Goal: Task Accomplishment & Management: Use online tool/utility

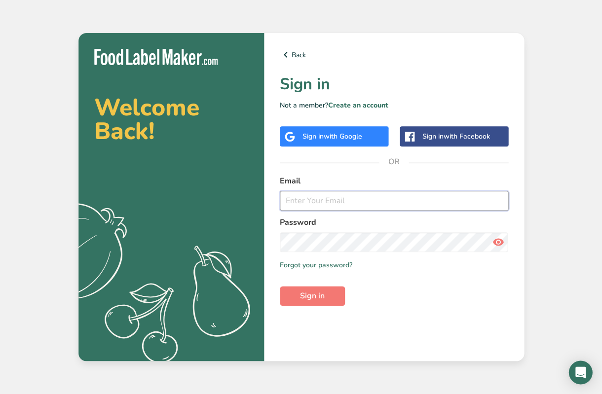
type input "[PERSON_NAME][EMAIL_ADDRESS][DOMAIN_NAME]"
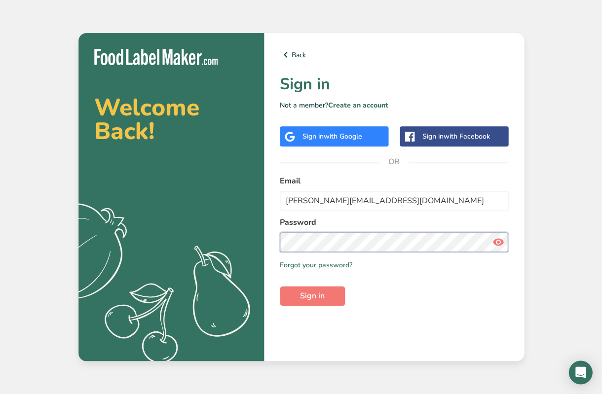
click at [312, 295] on button "Sign in" at bounding box center [312, 296] width 65 height 20
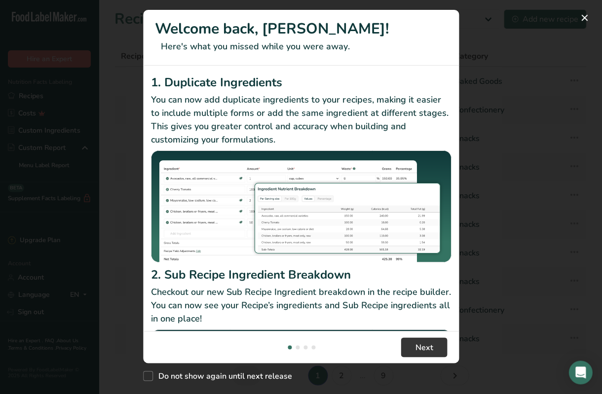
click at [583, 17] on button "New Features" at bounding box center [584, 18] width 16 height 16
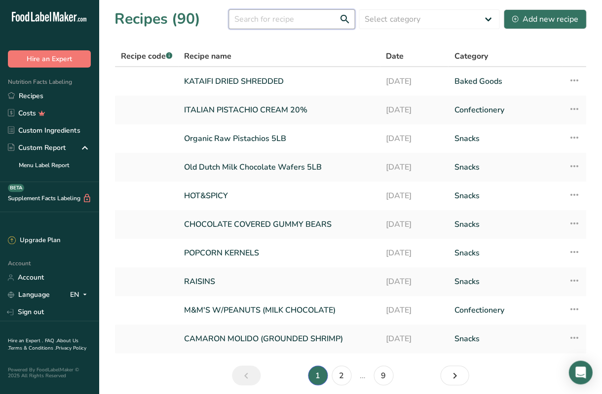
click at [320, 25] on input "text" at bounding box center [291, 19] width 126 height 20
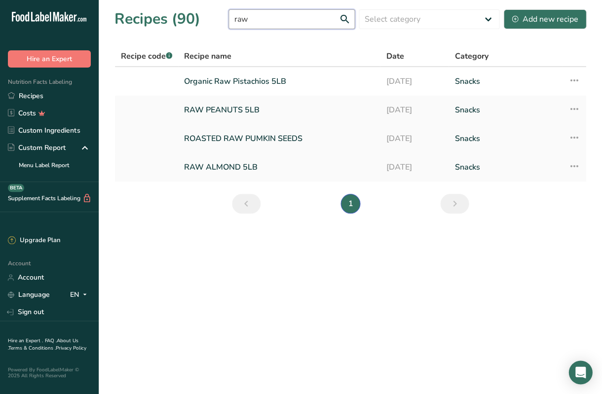
type input "raw"
click at [278, 142] on link "ROASTED RAW PUMKIN SEEDS" at bounding box center [279, 138] width 190 height 21
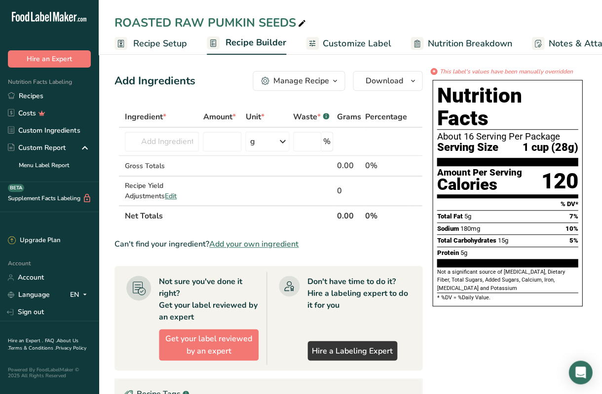
click at [176, 21] on div "ROASTED RAW PUMKIN SEEDS" at bounding box center [210, 23] width 193 height 18
click at [176, 21] on input "ROASTED RAW PUMKIN SEEDS" at bounding box center [350, 23] width 472 height 18
click at [242, 21] on input "ROASTED SALTEDRAW PUMKIN SEEDS" at bounding box center [350, 23] width 472 height 18
type input "ROASTED SALTED PUMKIN SEEDS"
click at [271, 43] on span "Recipe Builder" at bounding box center [255, 42] width 61 height 13
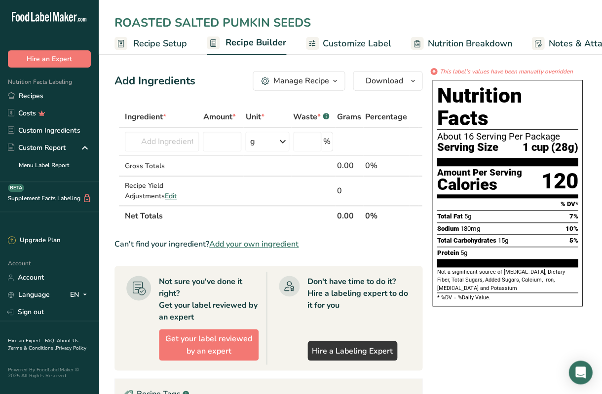
scroll to position [0, 95]
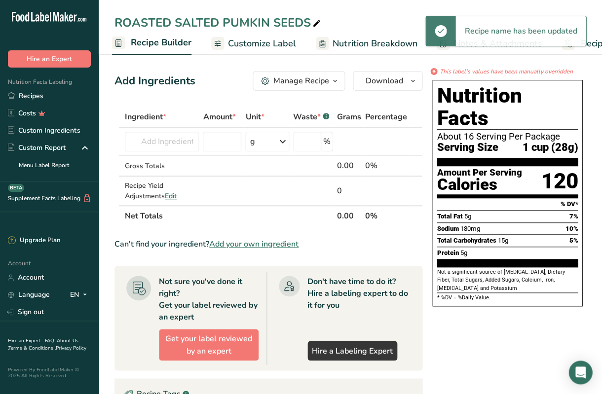
click at [272, 44] on span "Customize Label" at bounding box center [262, 43] width 68 height 13
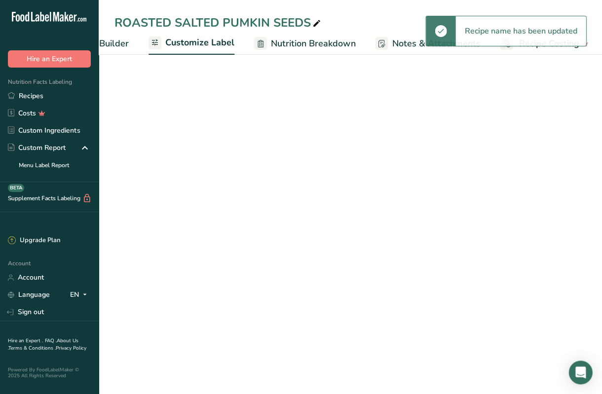
scroll to position [0, 158]
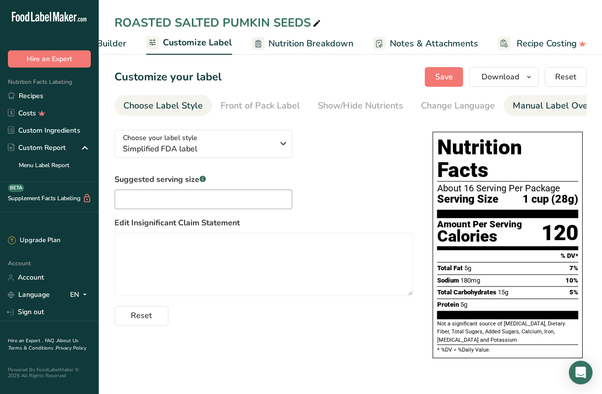
click at [567, 108] on div "Manual Label Override" at bounding box center [559, 105] width 94 height 13
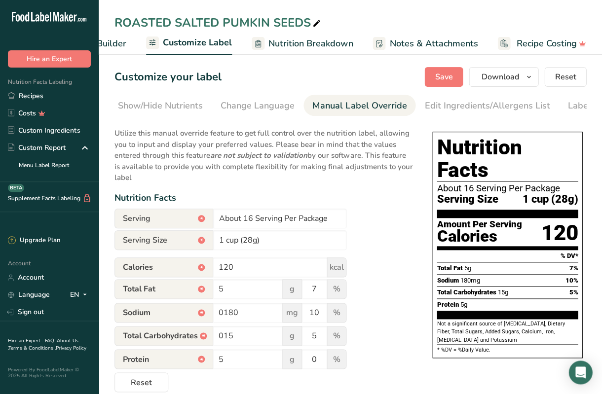
scroll to position [0, 246]
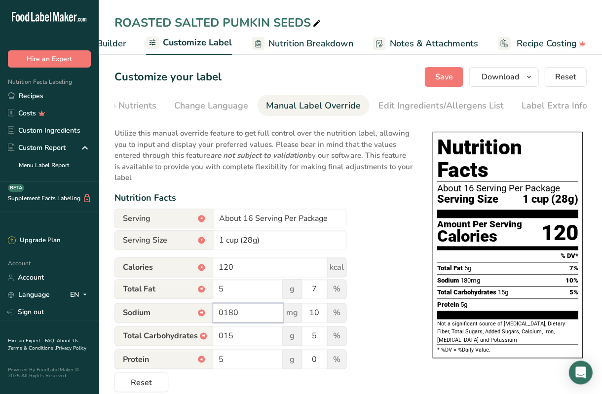
click at [254, 309] on input "0180" at bounding box center [248, 313] width 70 height 20
type input "0300"
click at [320, 312] on input "10" at bounding box center [314, 313] width 25 height 20
type input "17.13"
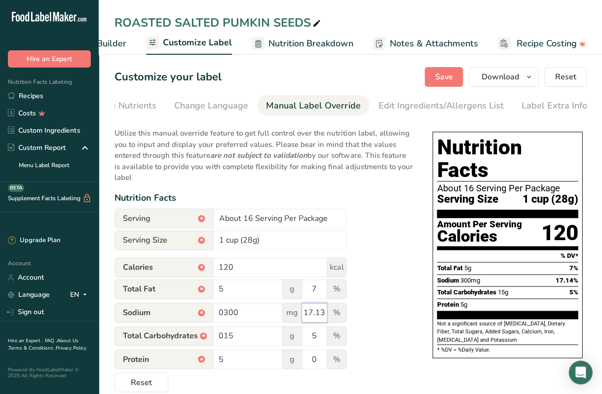
scroll to position [0, 0]
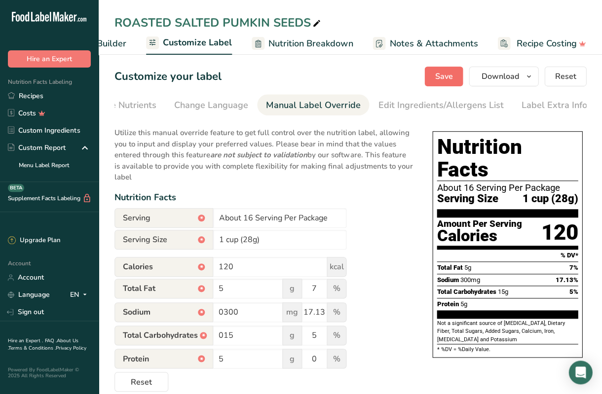
click at [442, 79] on span "Save" at bounding box center [444, 77] width 18 height 12
click at [503, 76] on span "Download" at bounding box center [499, 77] width 37 height 12
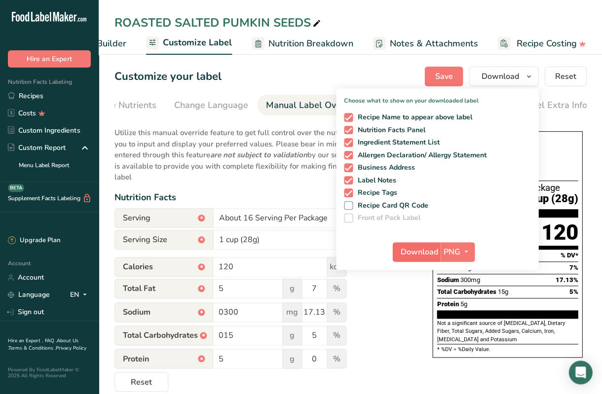
click at [424, 249] on span "Download" at bounding box center [419, 252] width 37 height 12
